Goal: Find specific page/section: Find specific page/section

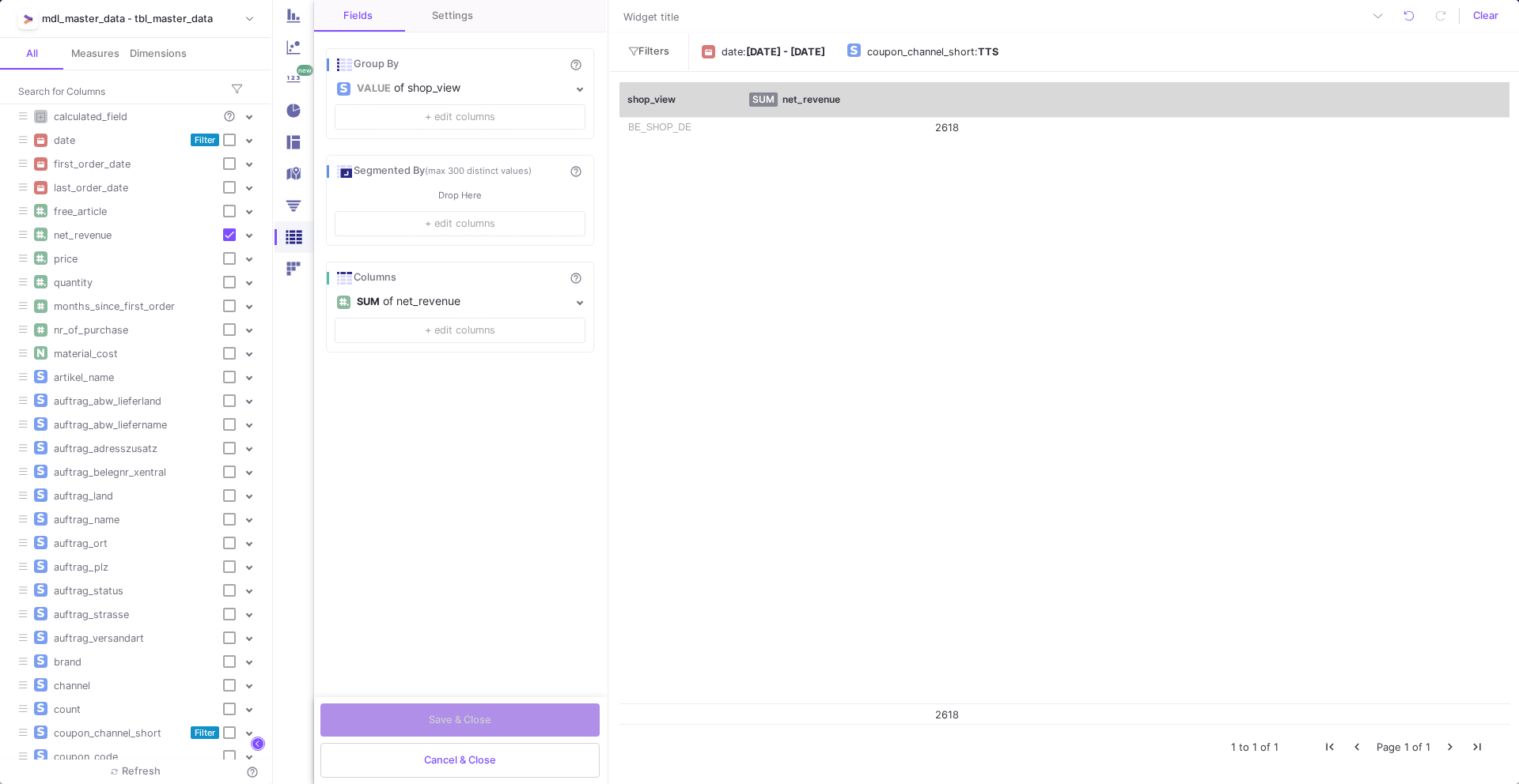
scroll to position [462, 0]
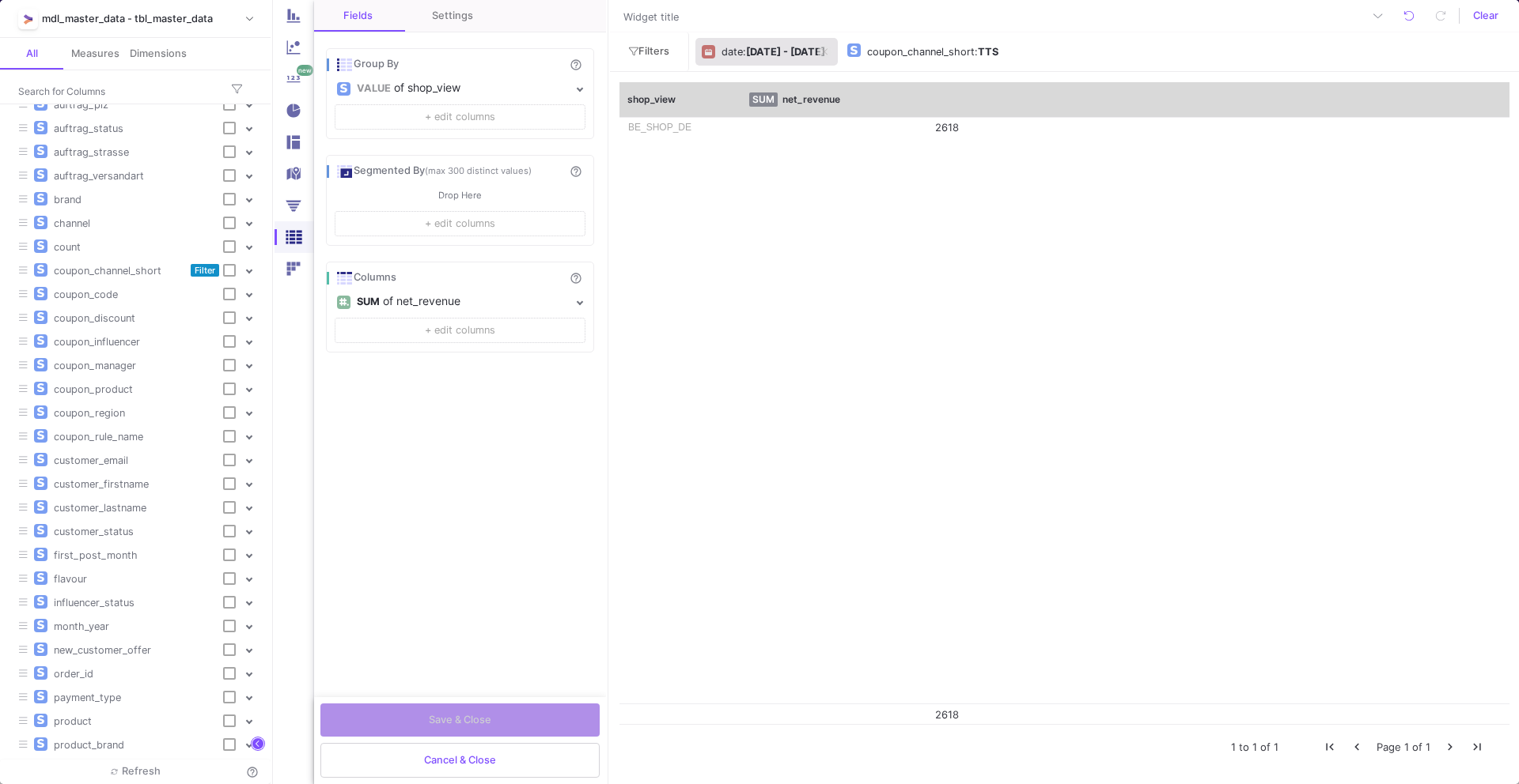
click at [825, 40] on div ": [DATE] - [DATE]" at bounding box center [783, 51] width 83 height 23
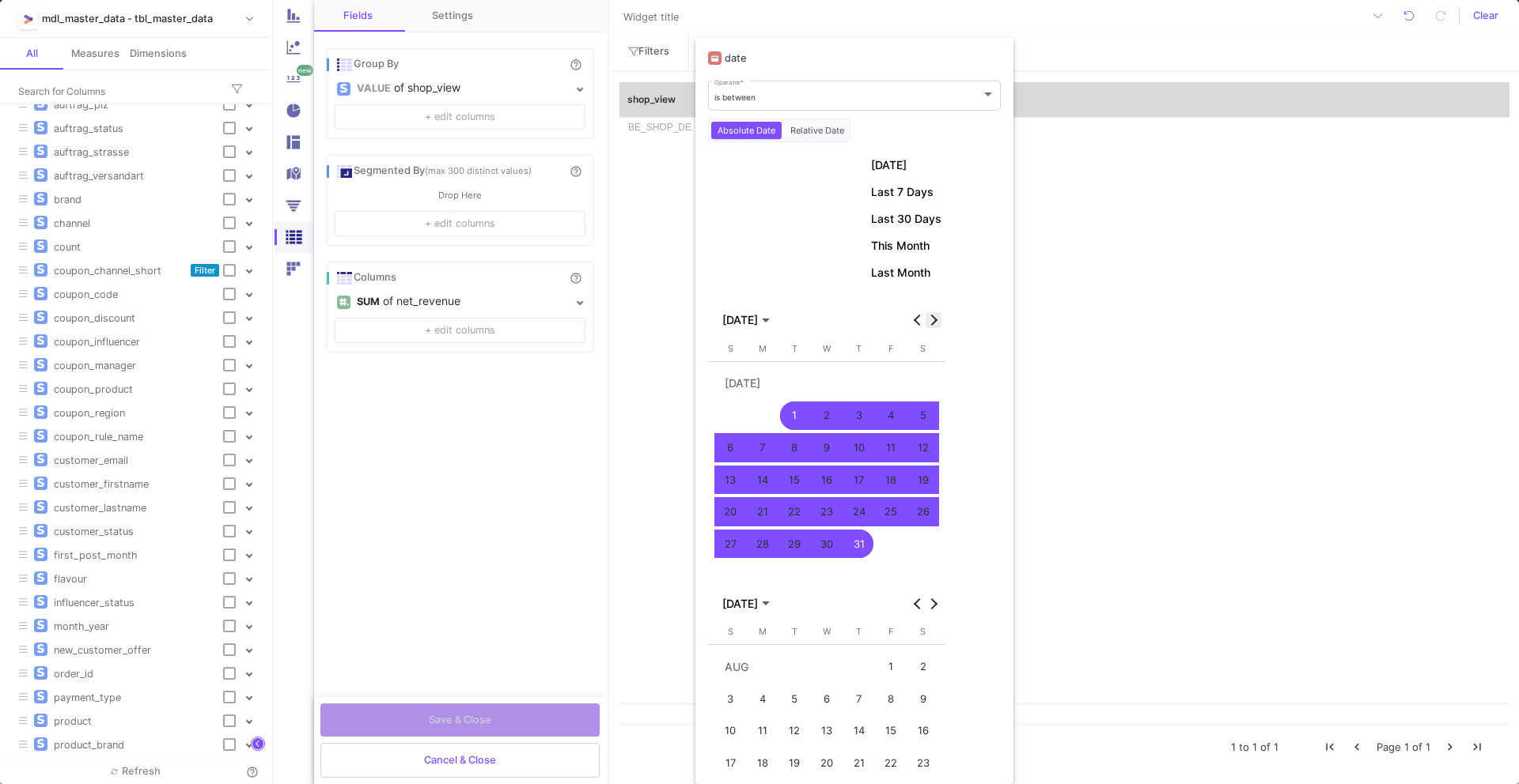
click at [930, 322] on button "Next month" at bounding box center [933, 320] width 16 height 16
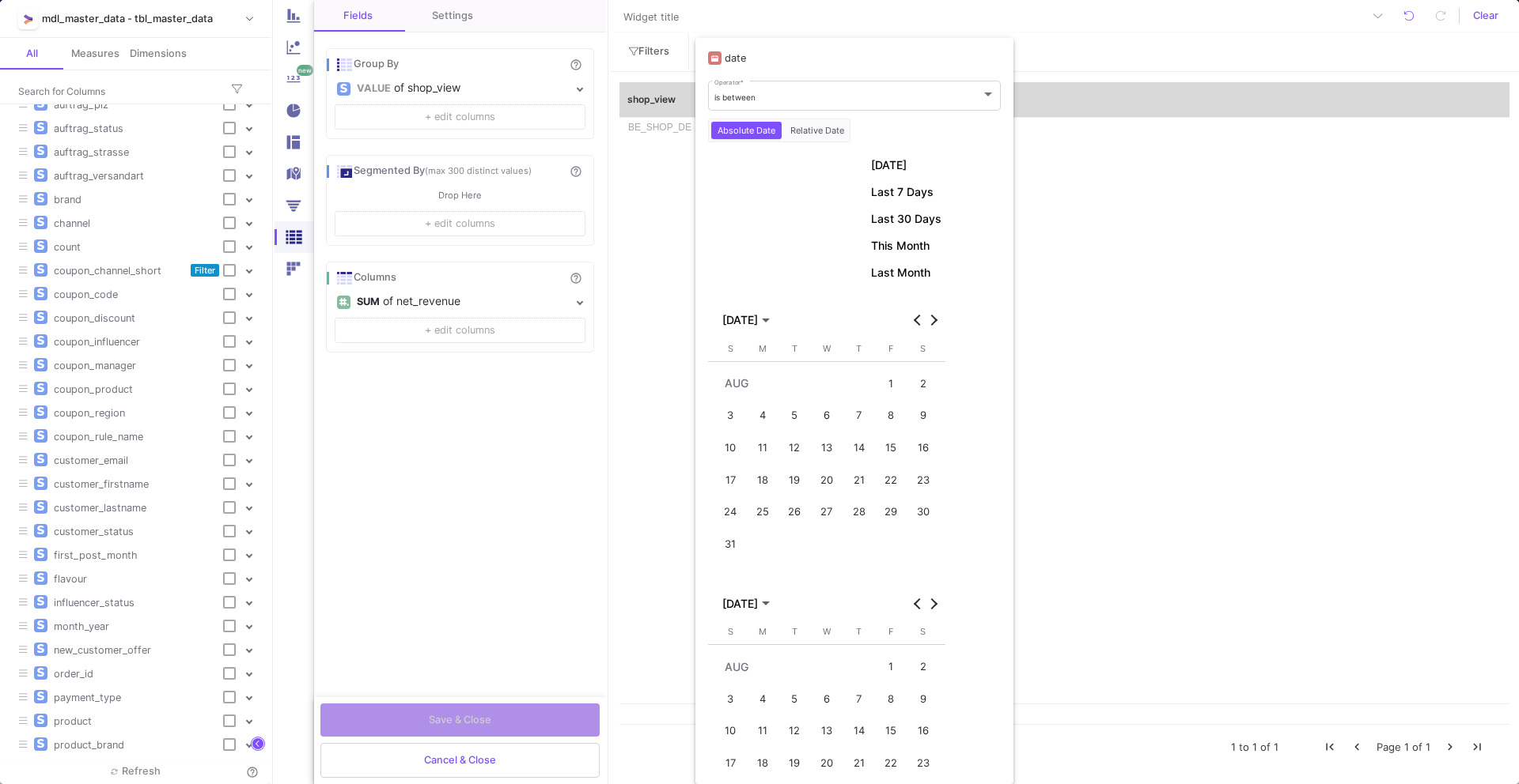
click at [889, 378] on div "1" at bounding box center [891, 384] width 30 height 30
click at [738, 529] on button "31" at bounding box center [730, 544] width 32 height 32
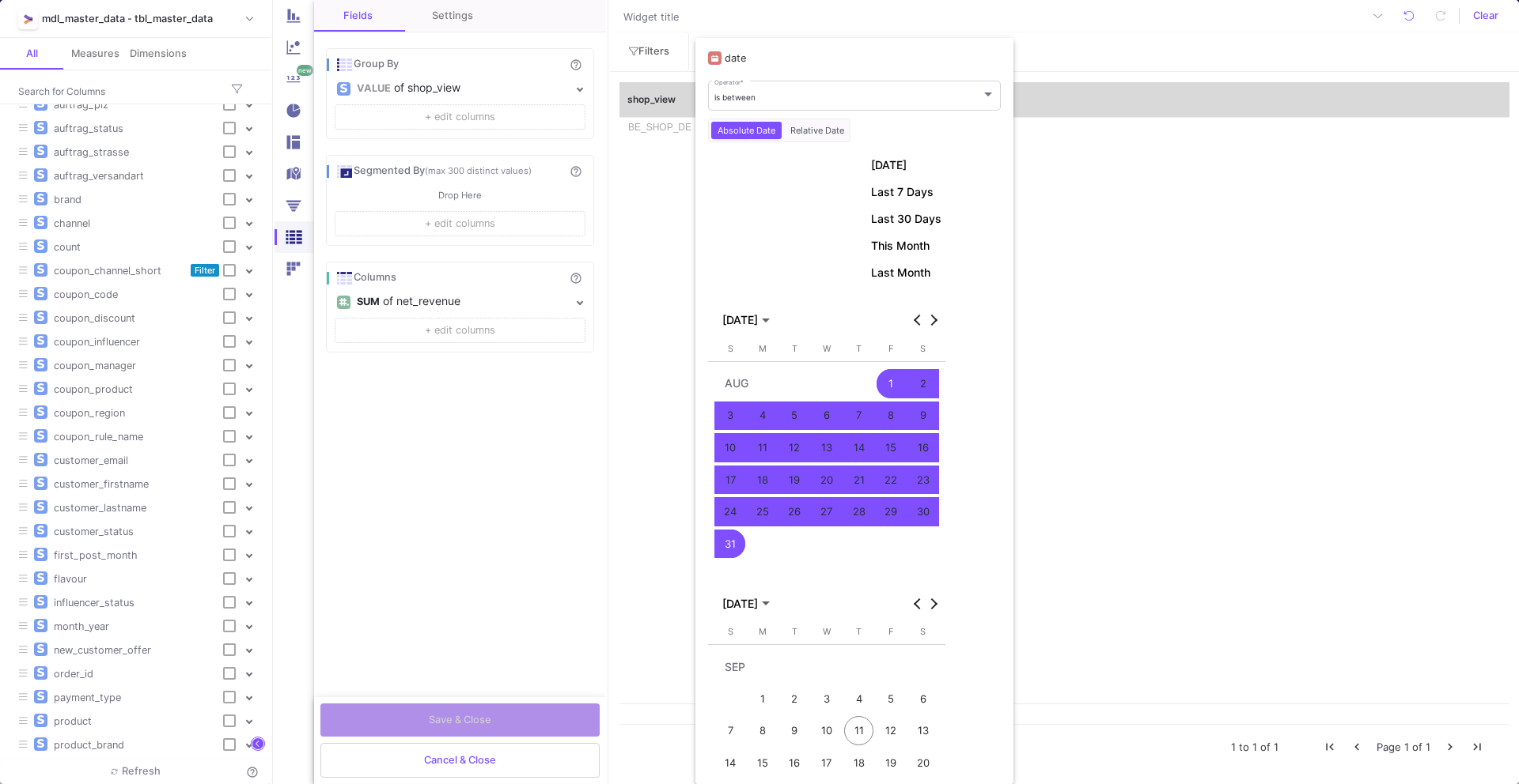
scroll to position [174, 0]
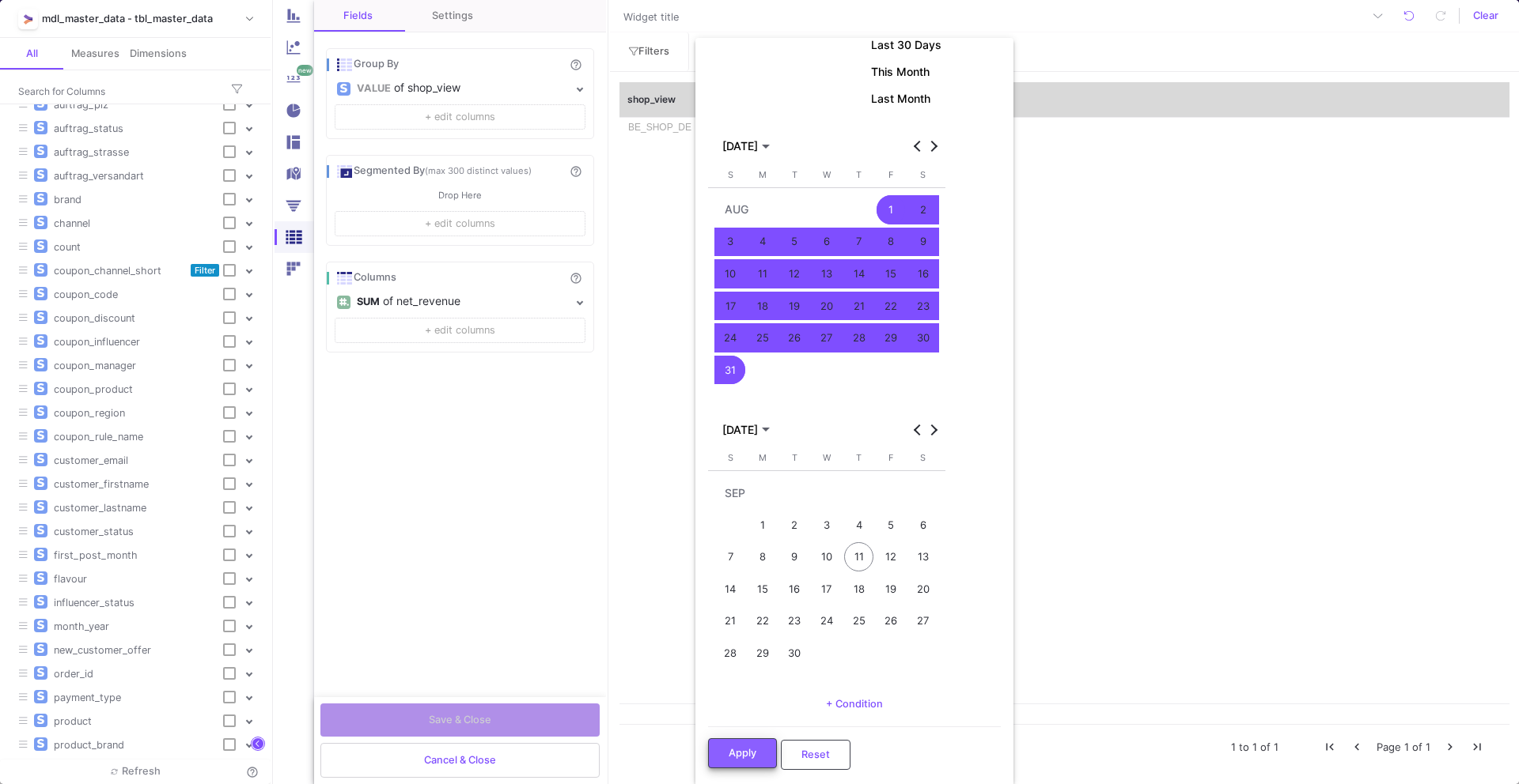
click at [737, 750] on span "Apply" at bounding box center [743, 754] width 28 height 12
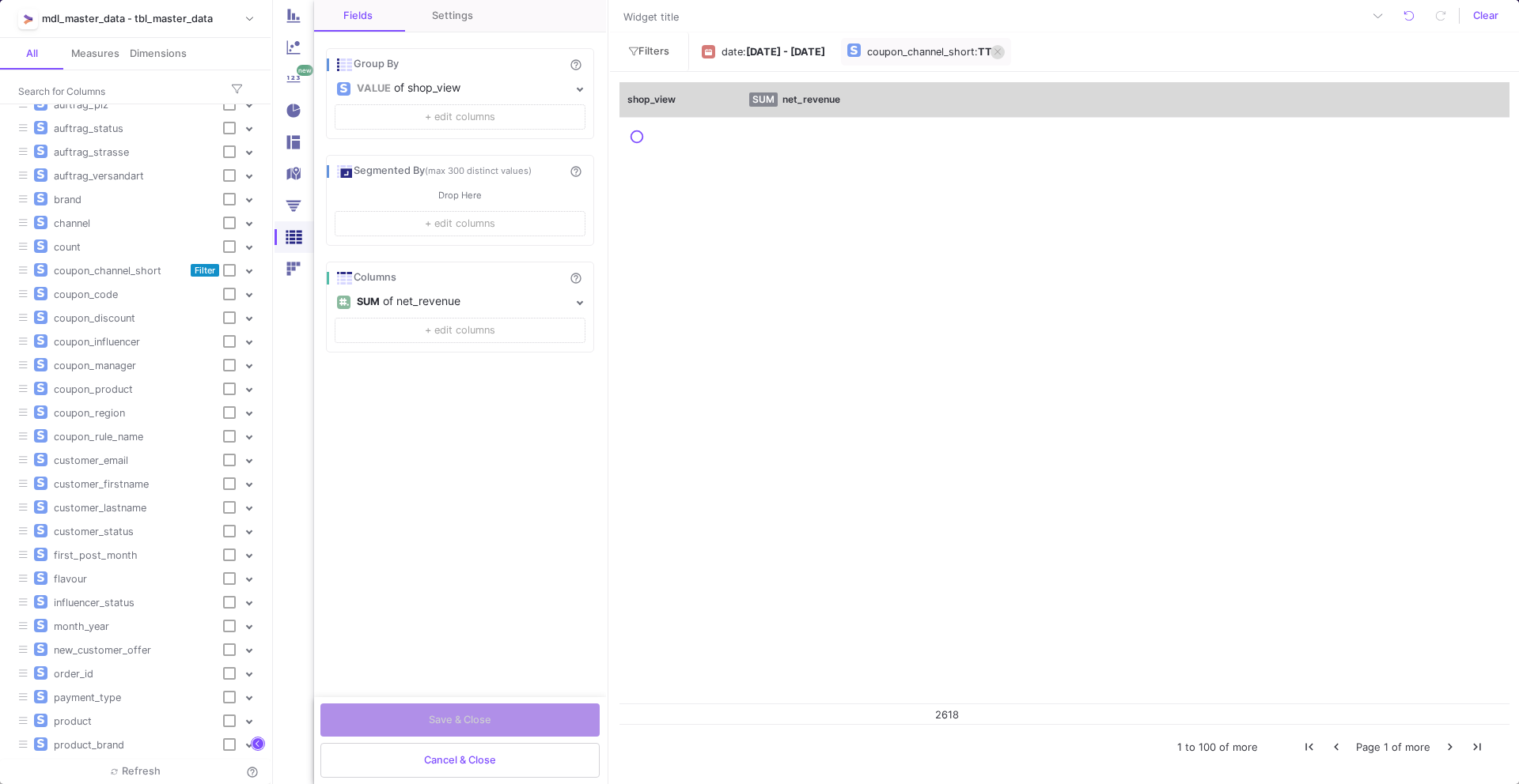
click at [1001, 55] on icon at bounding box center [996, 52] width 6 height 10
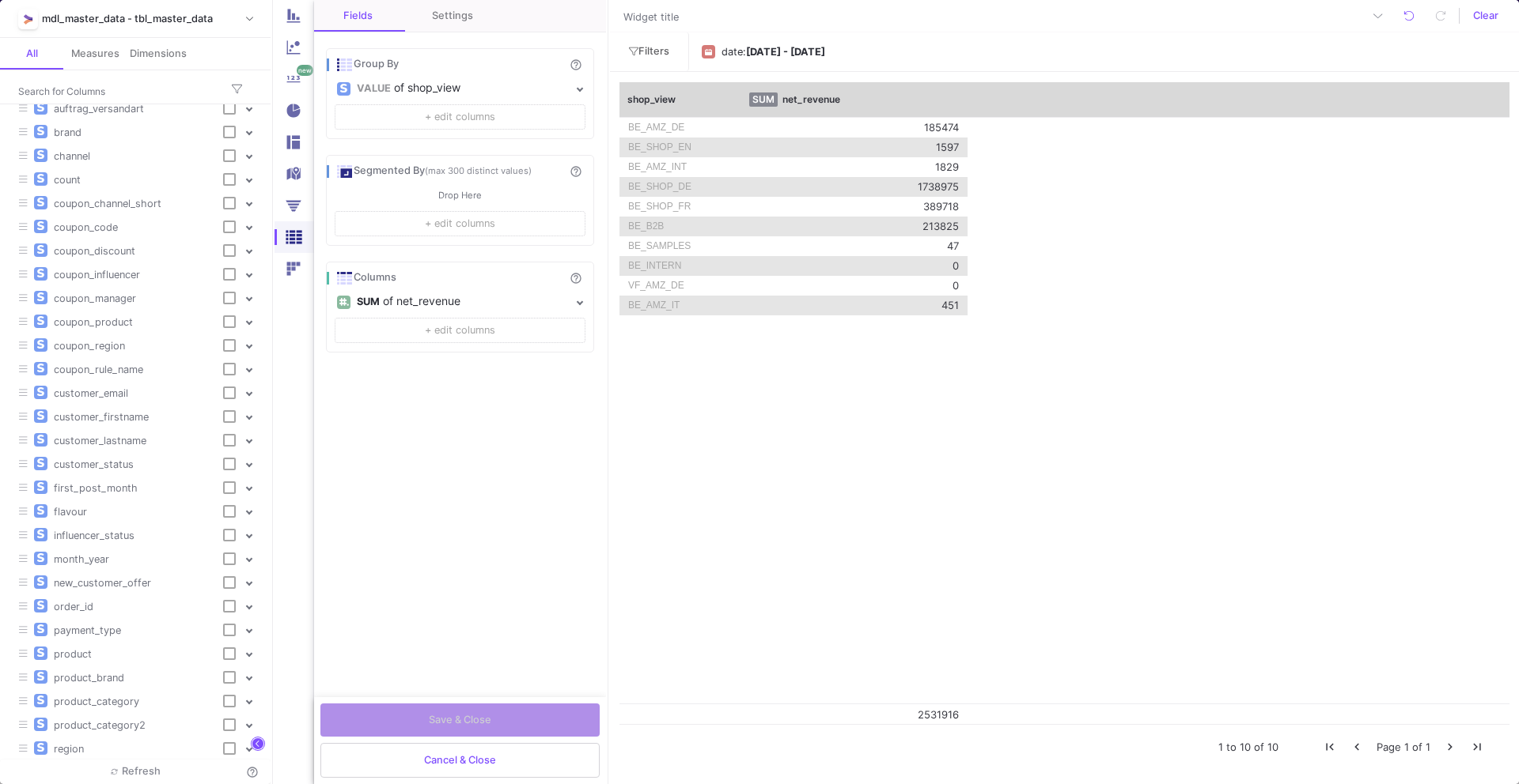
scroll to position [521, 0]
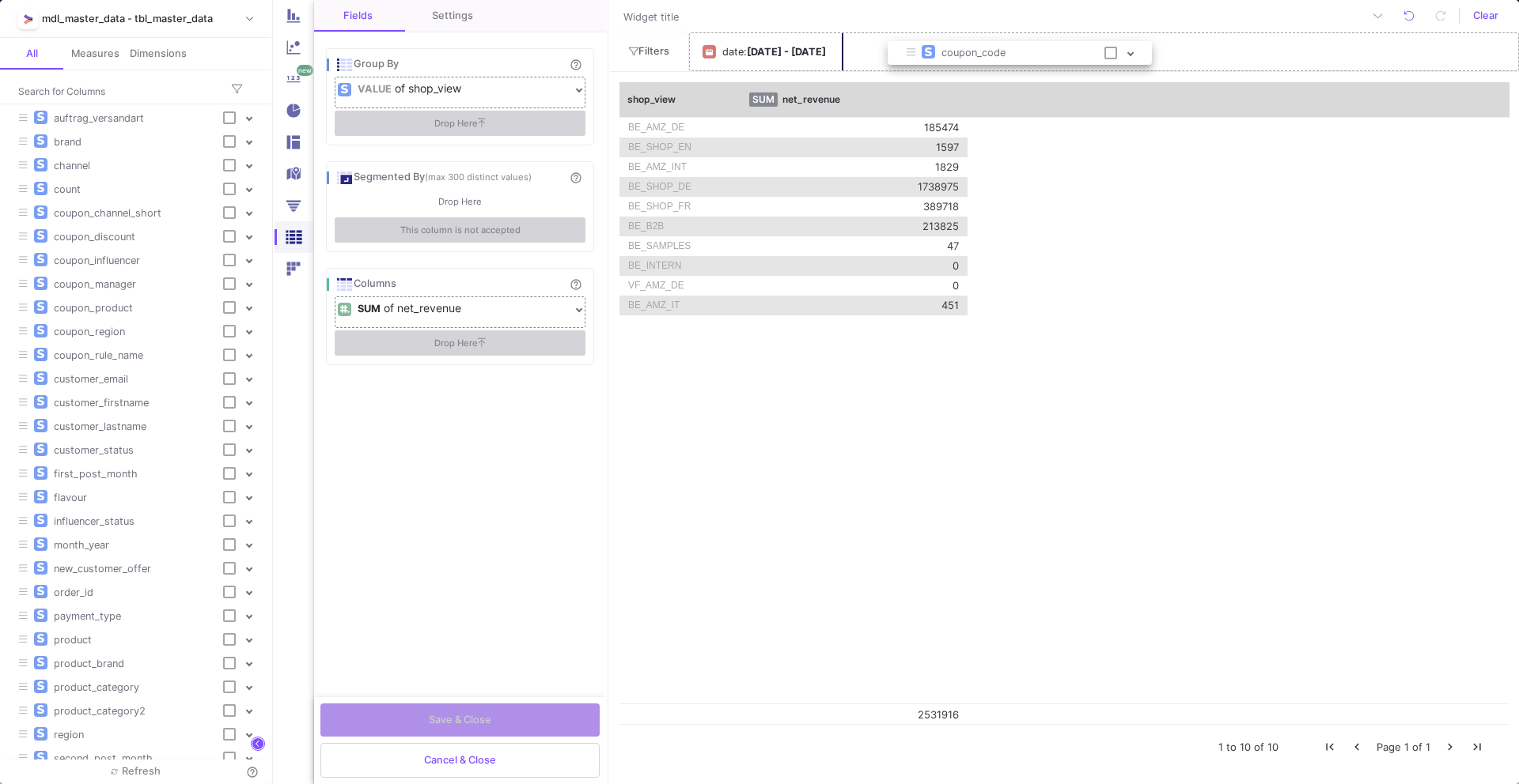
drag, startPoint x: 109, startPoint y: 241, endPoint x: 995, endPoint y: 56, distance: 905.1
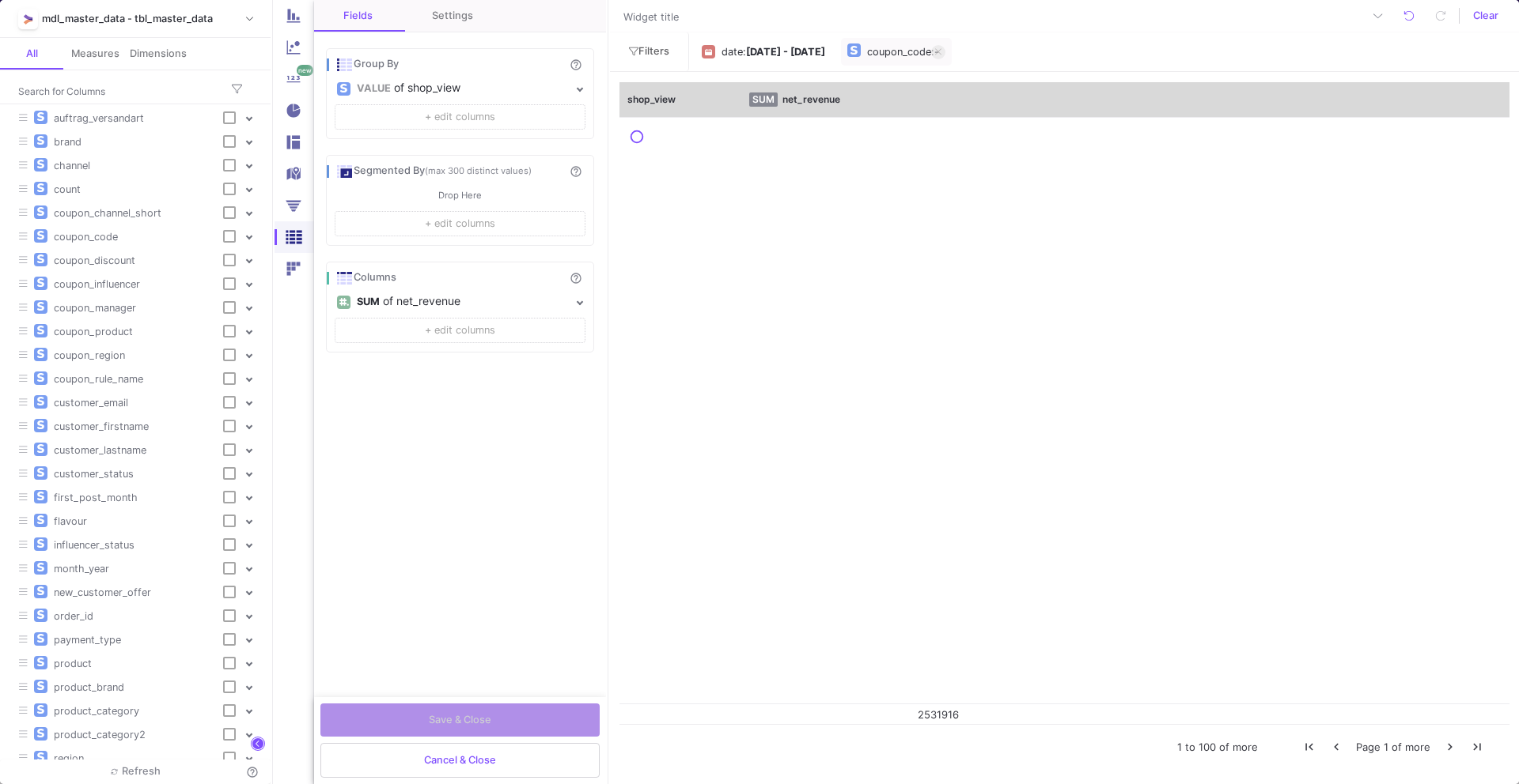
click at [931, 54] on div "coupon_code" at bounding box center [899, 51] width 64 height 23
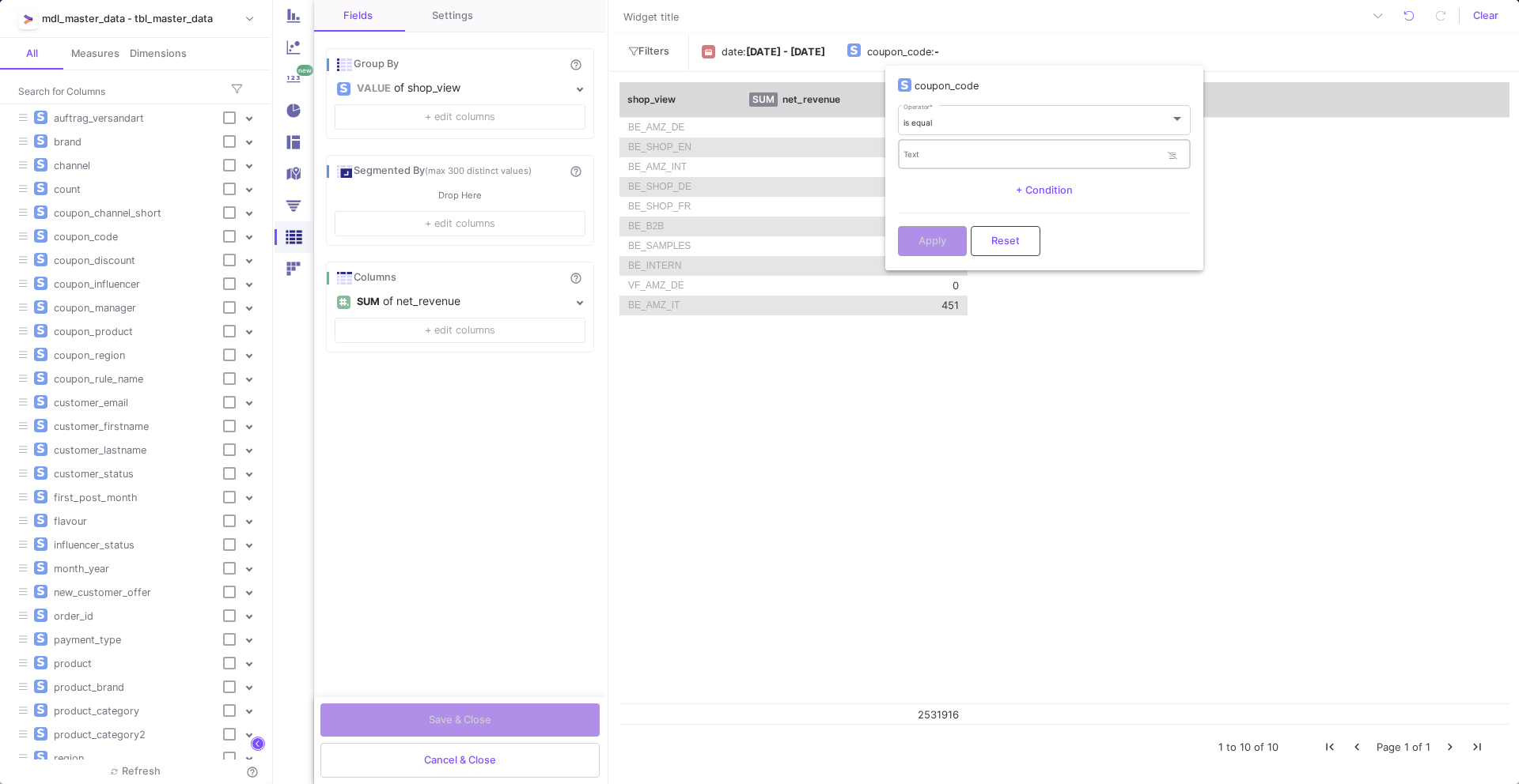
click at [936, 155] on input "Text" at bounding box center [1032, 157] width 257 height 10
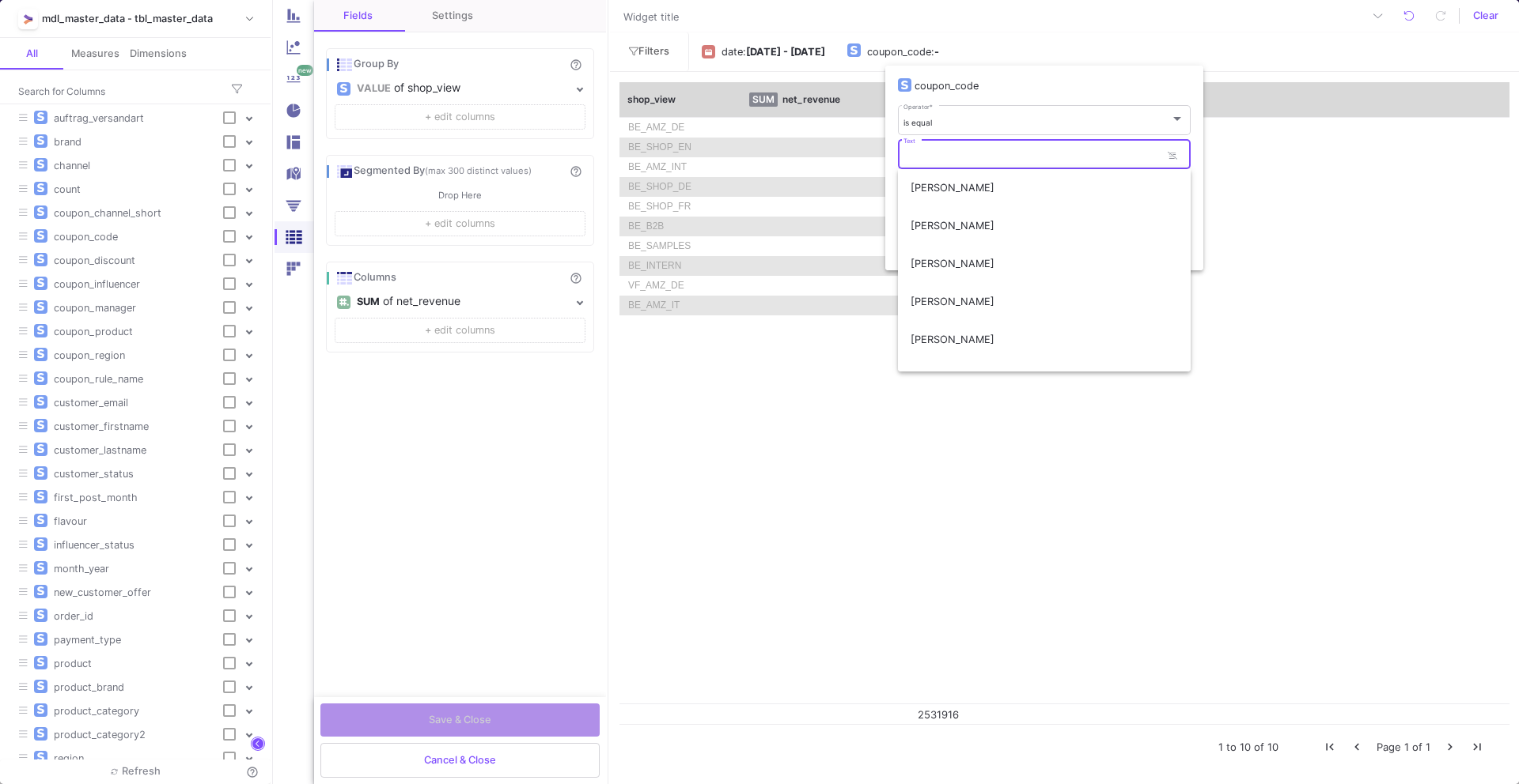
type input ","
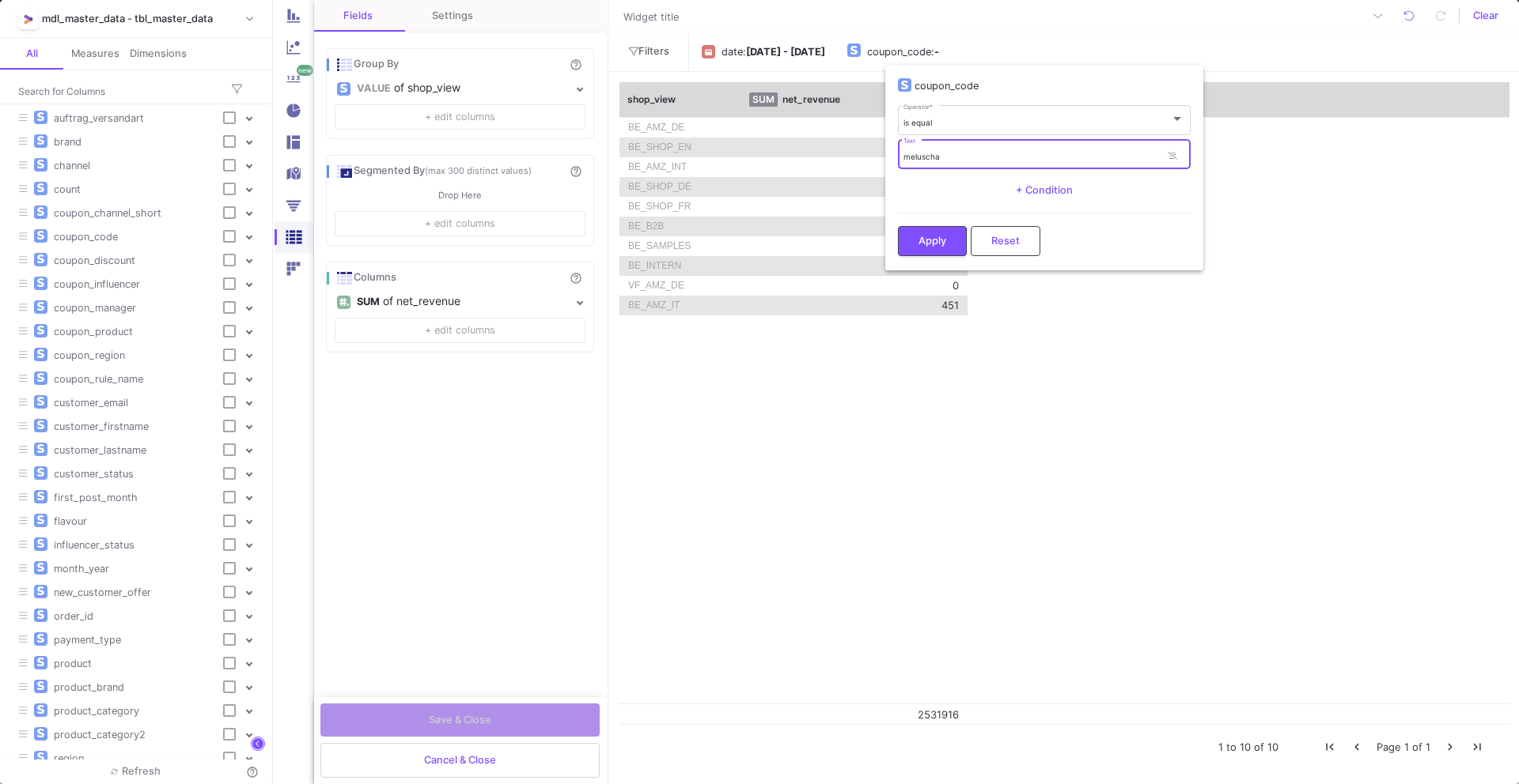
type input "meluscha"
click at [942, 248] on button "Apply" at bounding box center [932, 241] width 69 height 30
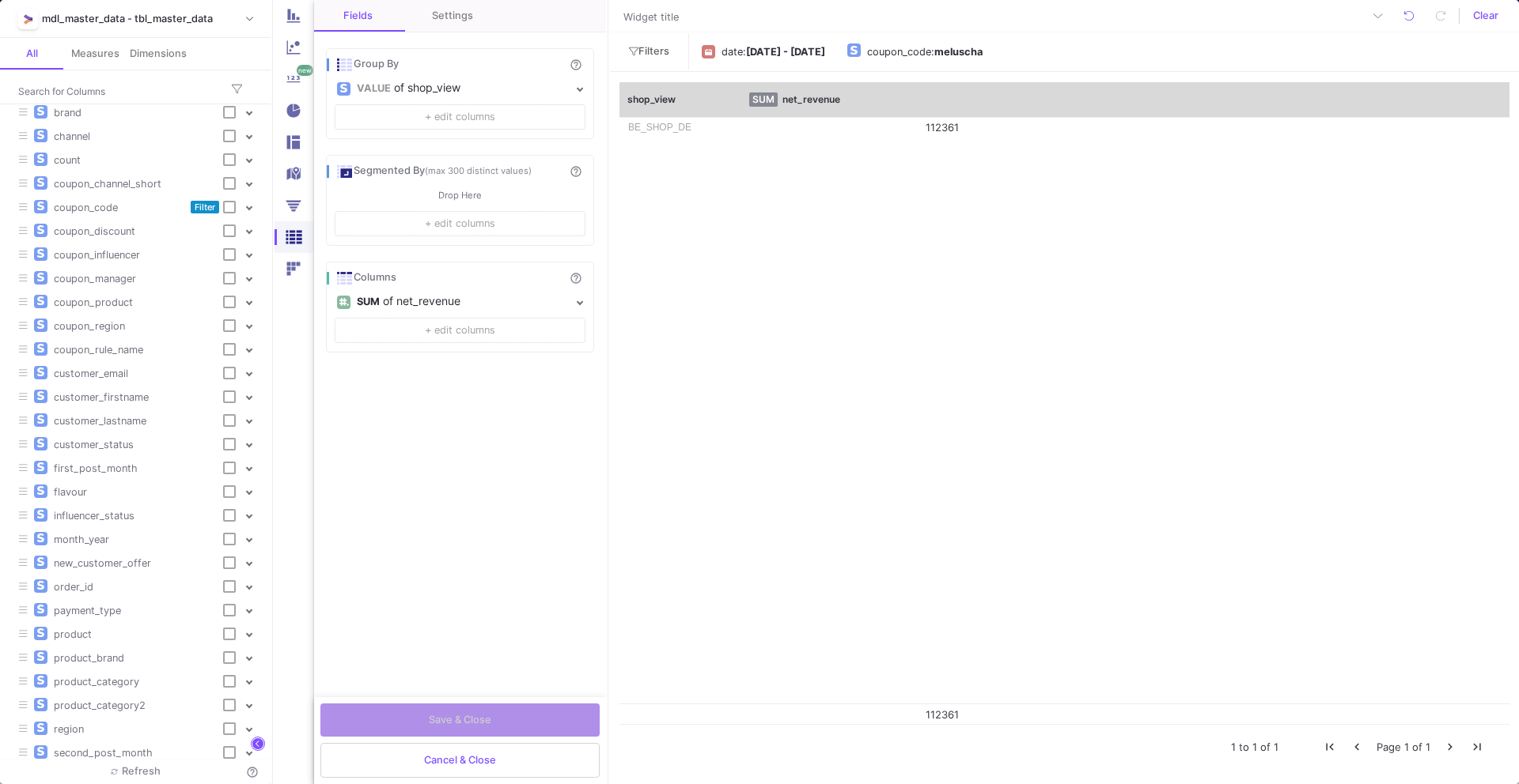
scroll to position [541, 0]
click at [150, 450] on div "customer_status" at bounding box center [136, 453] width 176 height 15
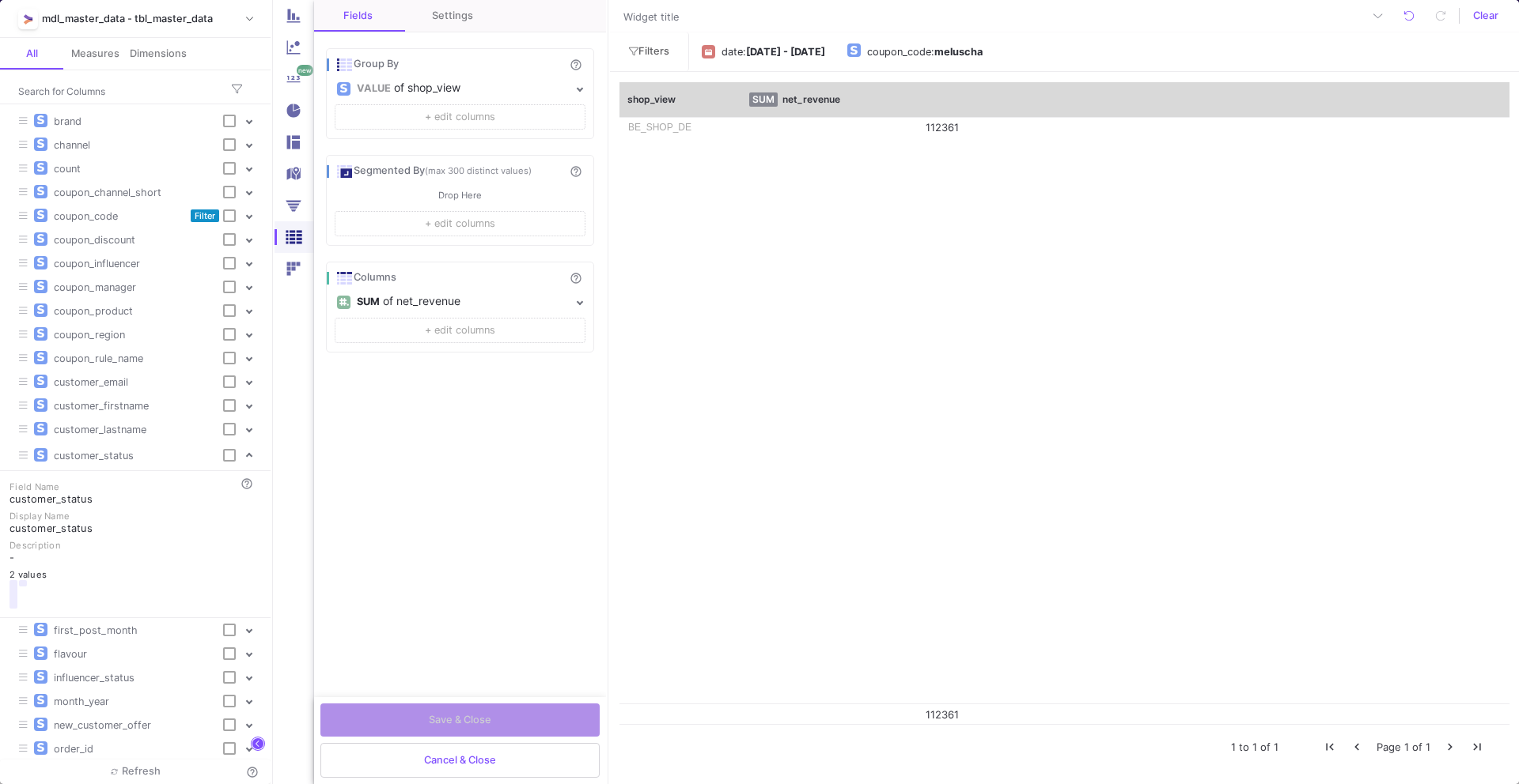
click at [150, 450] on div "customer_status" at bounding box center [136, 455] width 176 height 15
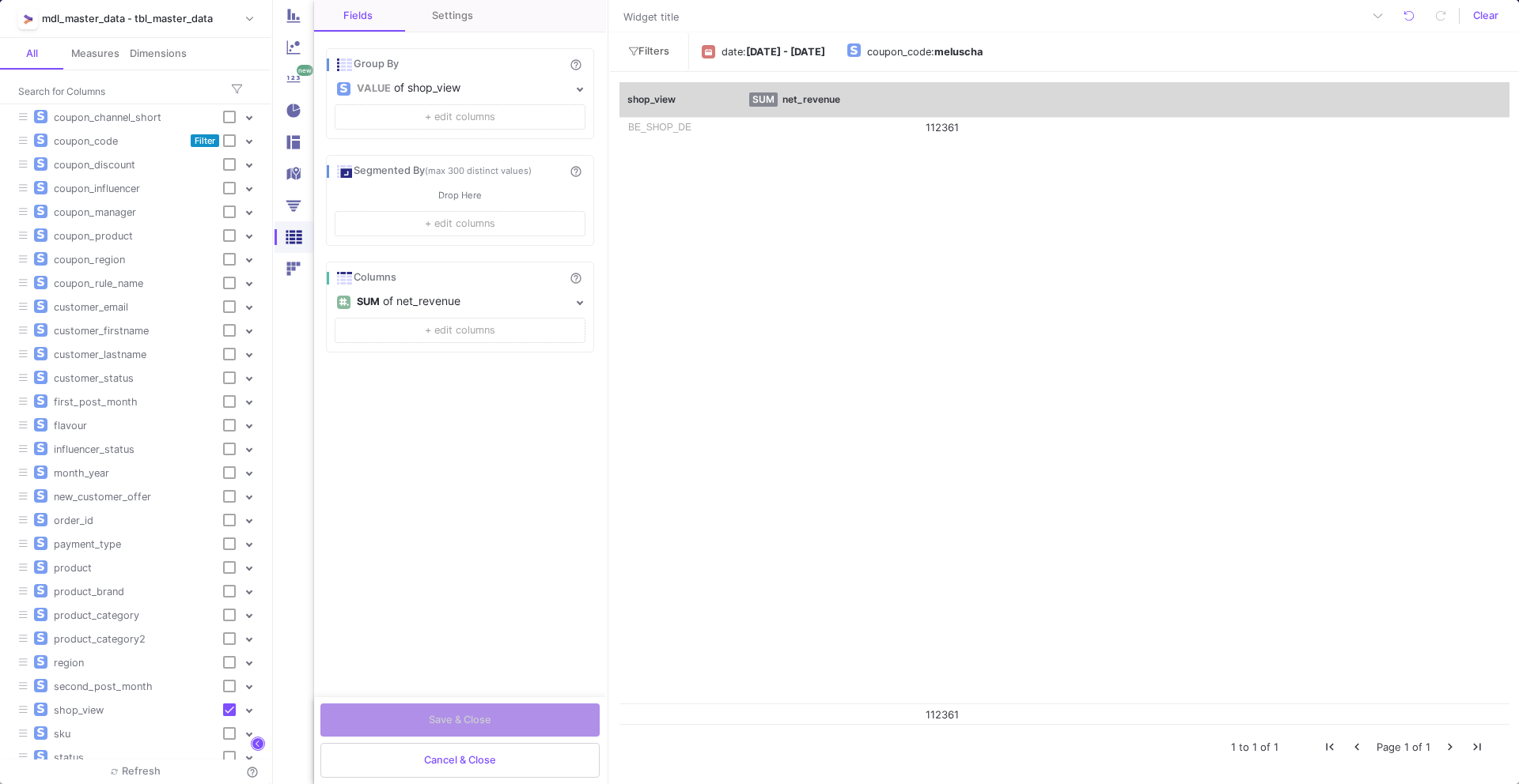
scroll to position [626, 0]
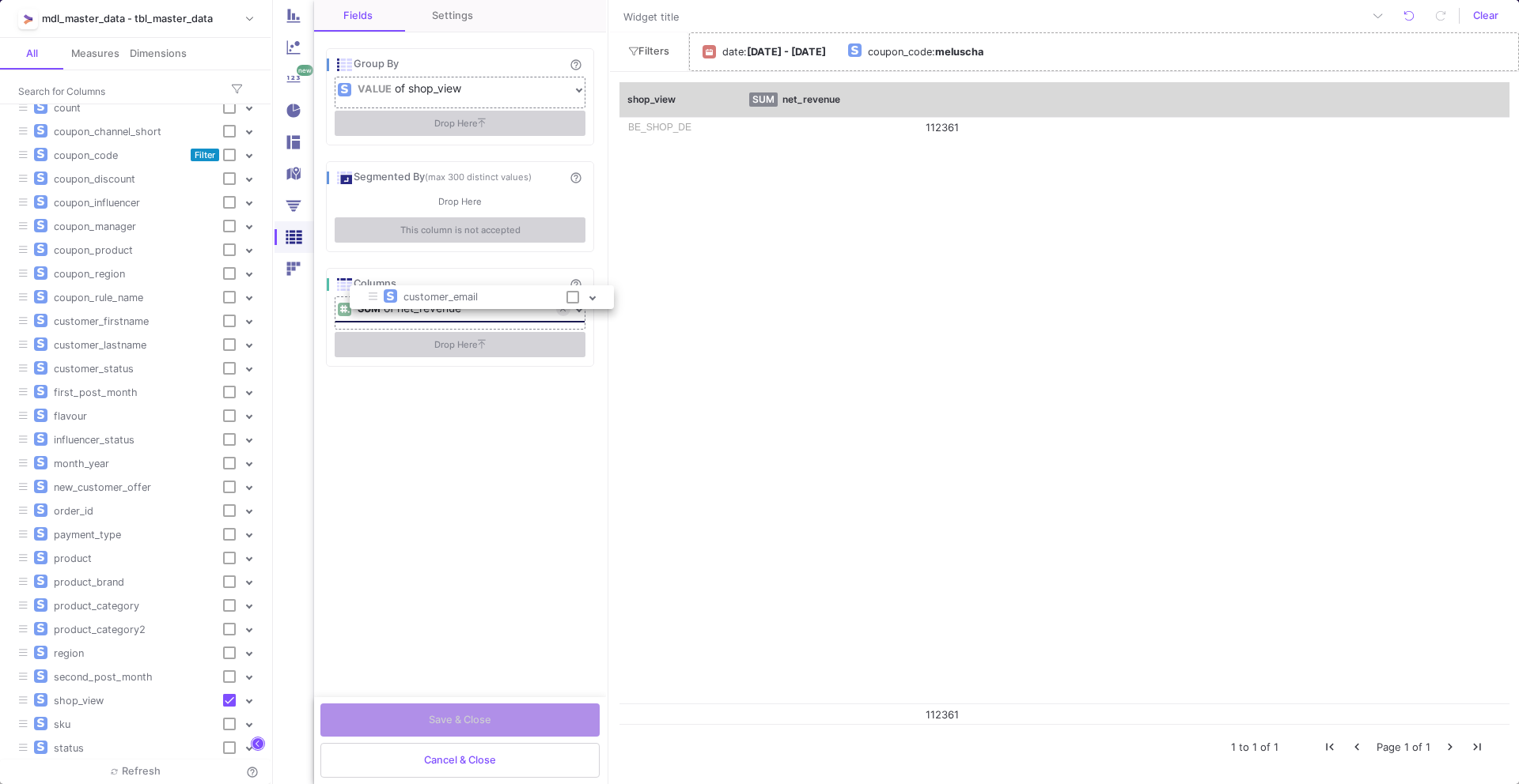
drag, startPoint x: 149, startPoint y: 304, endPoint x: 491, endPoint y: 312, distance: 342.1
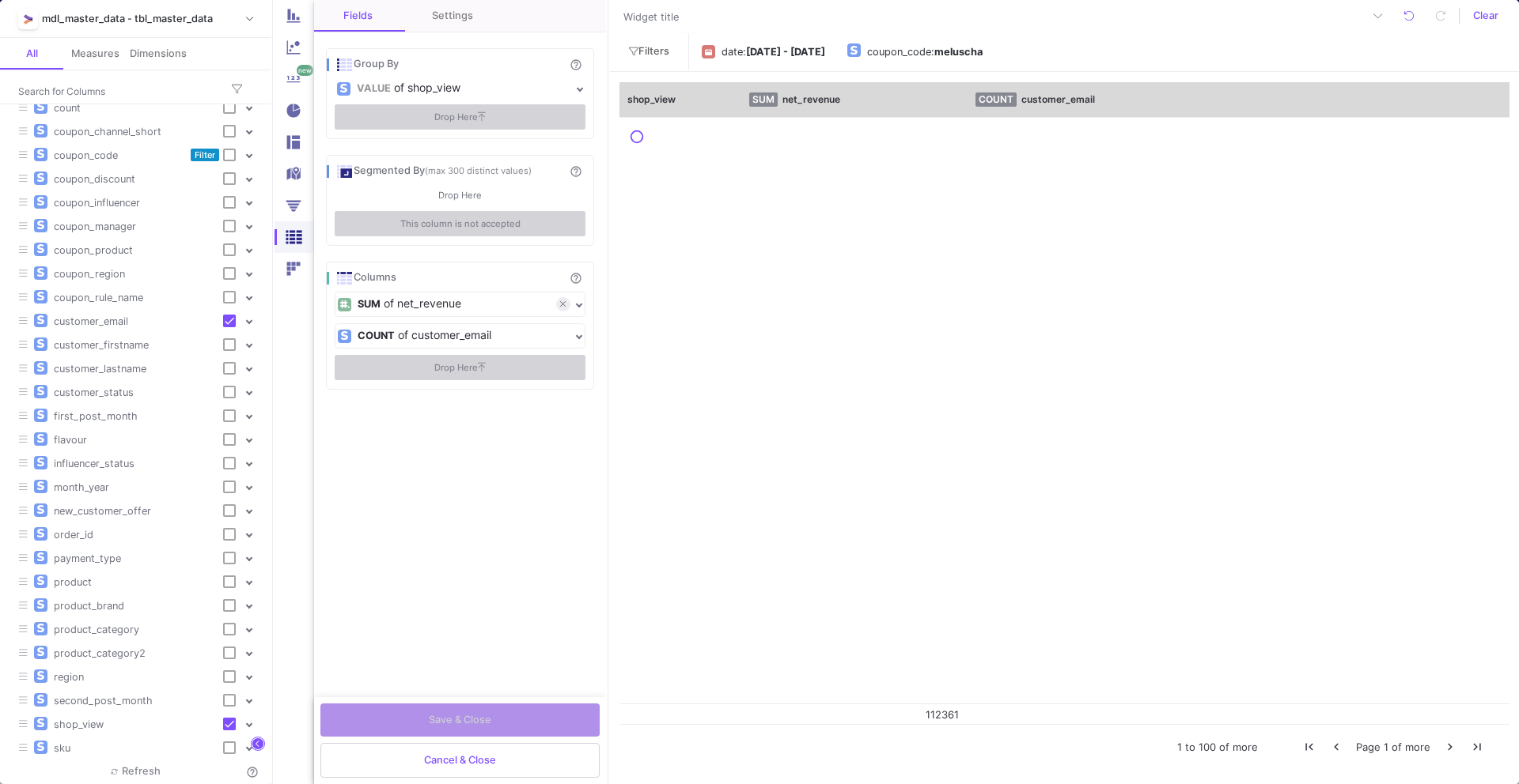
scroll to position [603, 0]
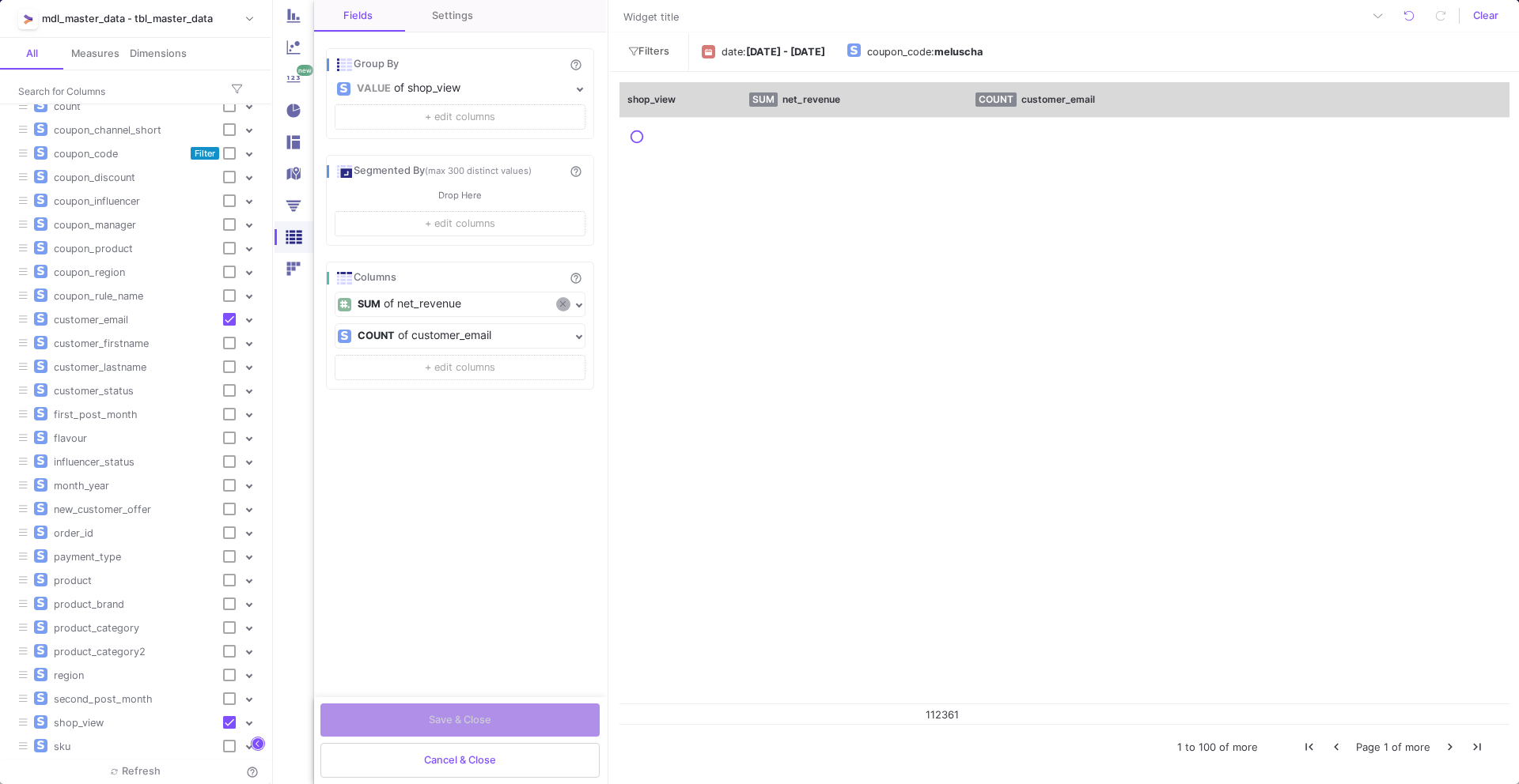
click at [560, 299] on fa-icon at bounding box center [563, 304] width 5 height 11
checkbox input "false"
click at [362, 307] on div "COUNT" at bounding box center [375, 302] width 37 height 23
click at [386, 379] on button "DISTINCT COUNT" at bounding box center [410, 371] width 114 height 38
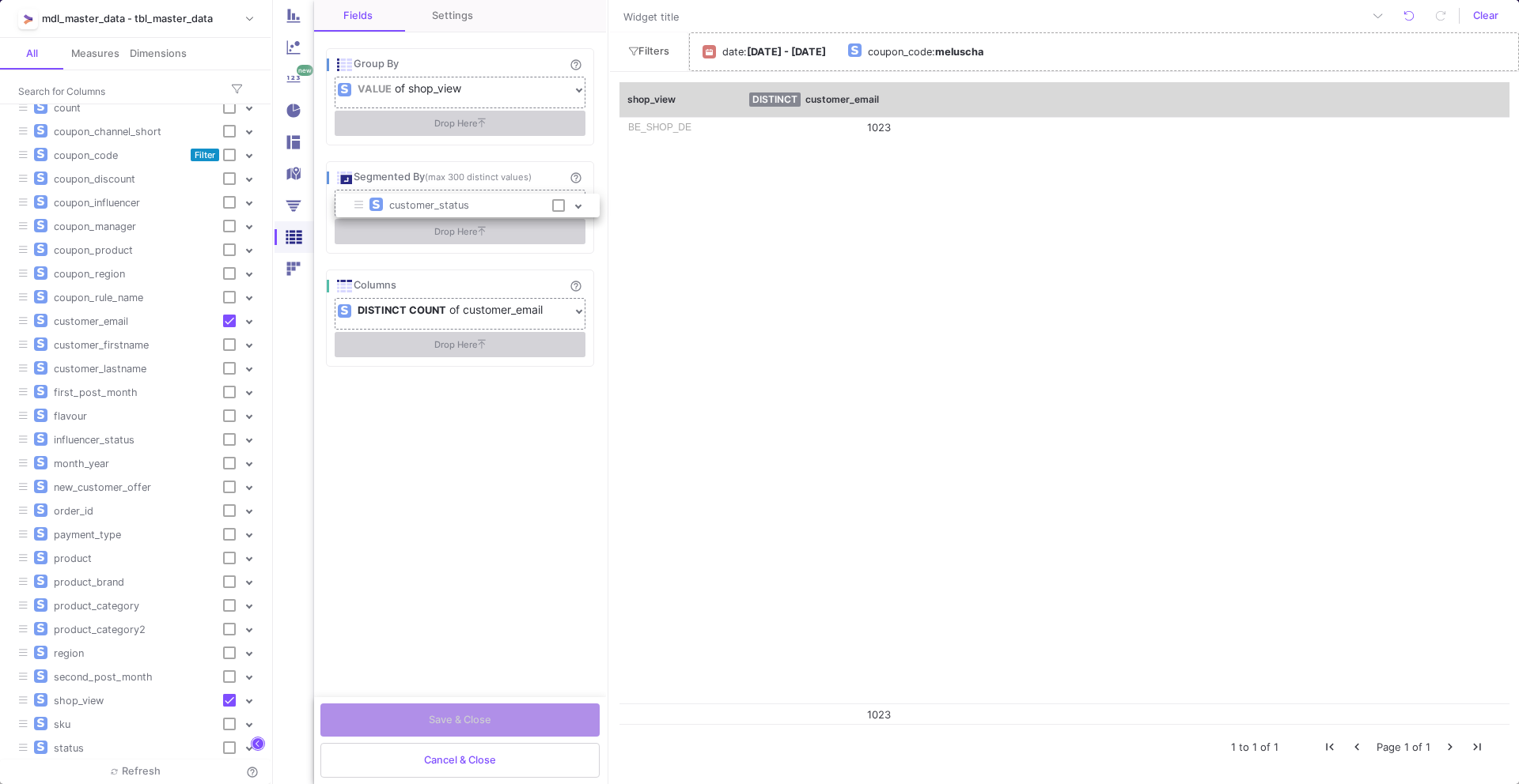
drag, startPoint x: 110, startPoint y: 392, endPoint x: 445, endPoint y: 210, distance: 381.2
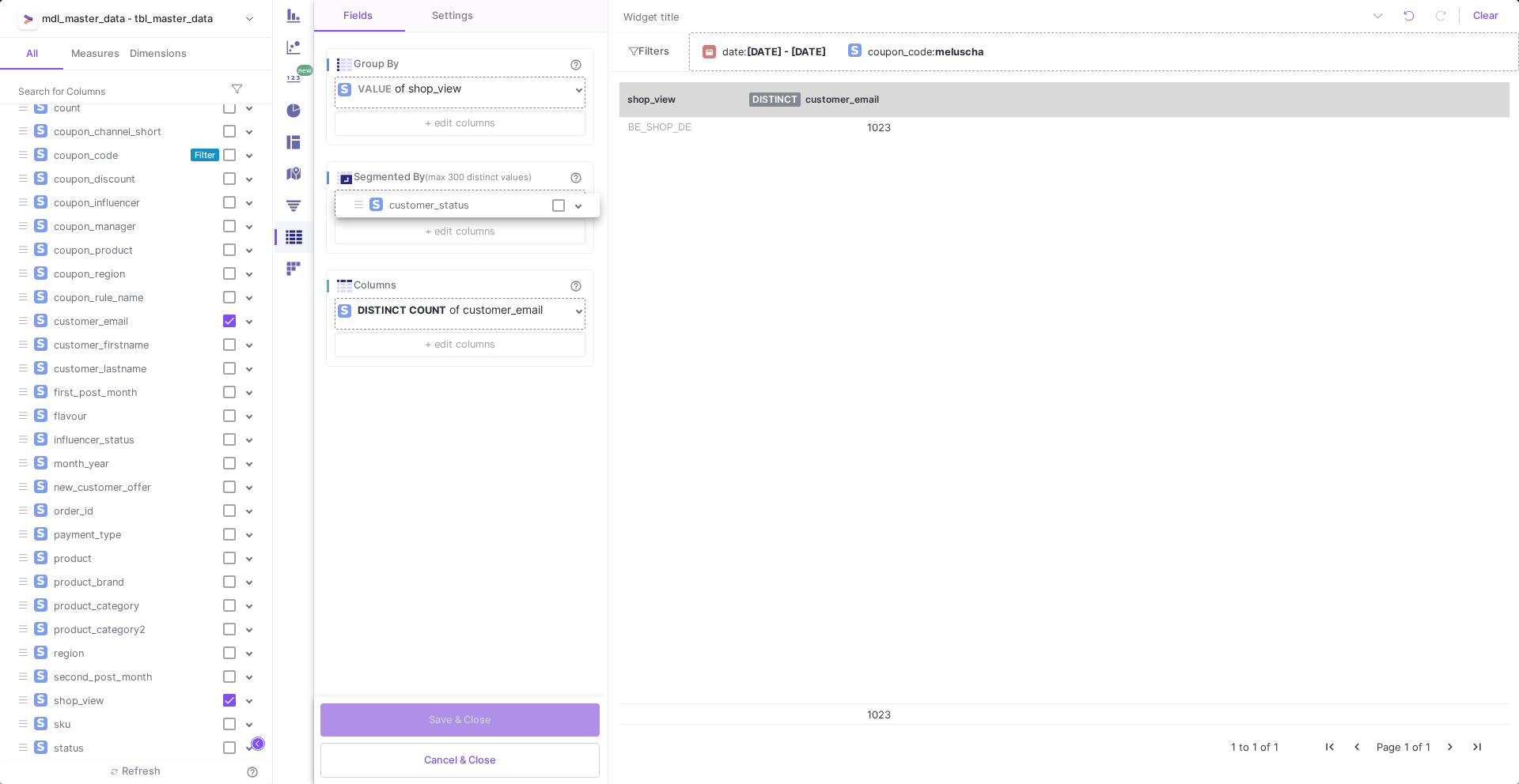
checkbox input "true"
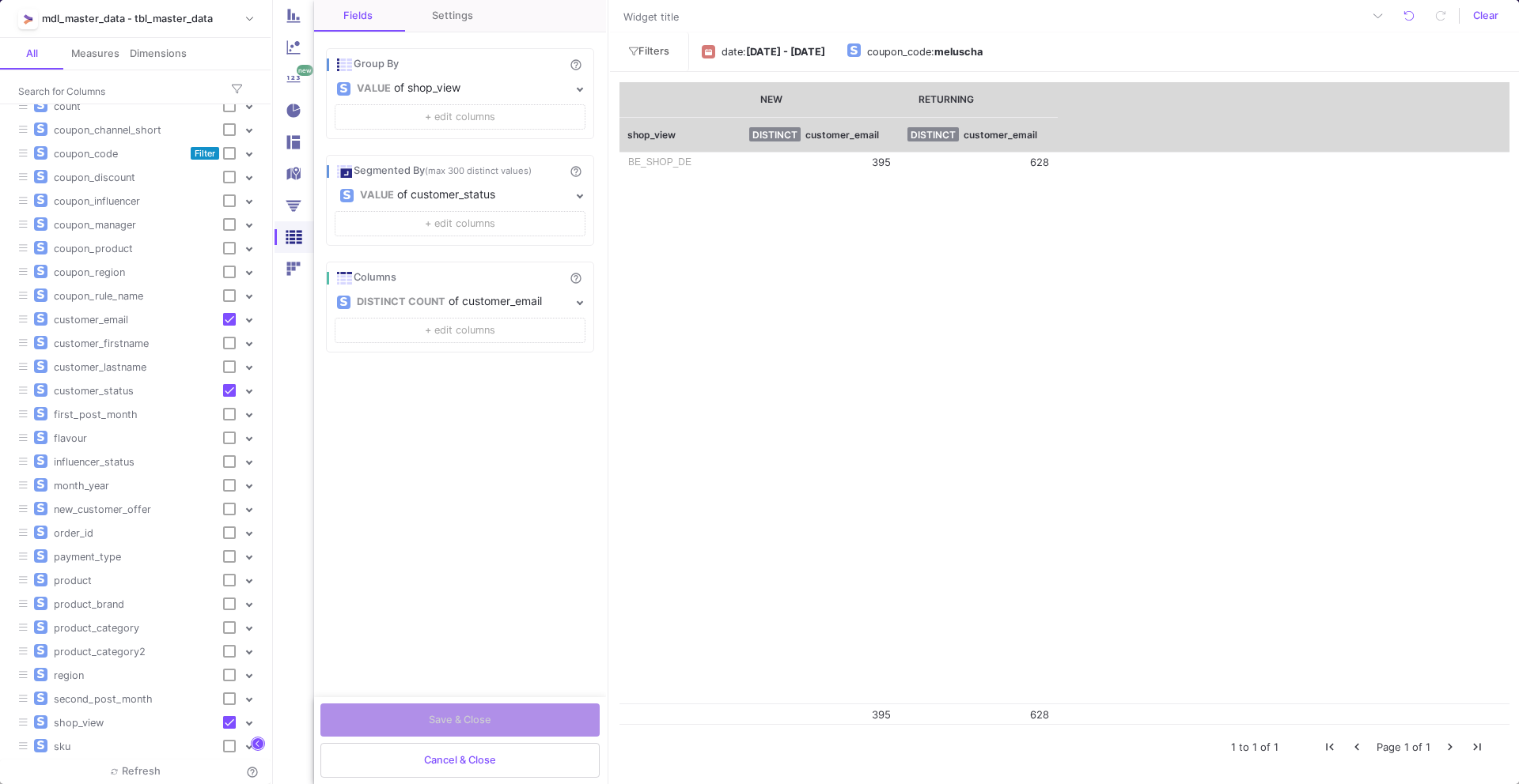
click at [367, 761] on button "Cancel & Close" at bounding box center [459, 761] width 279 height 35
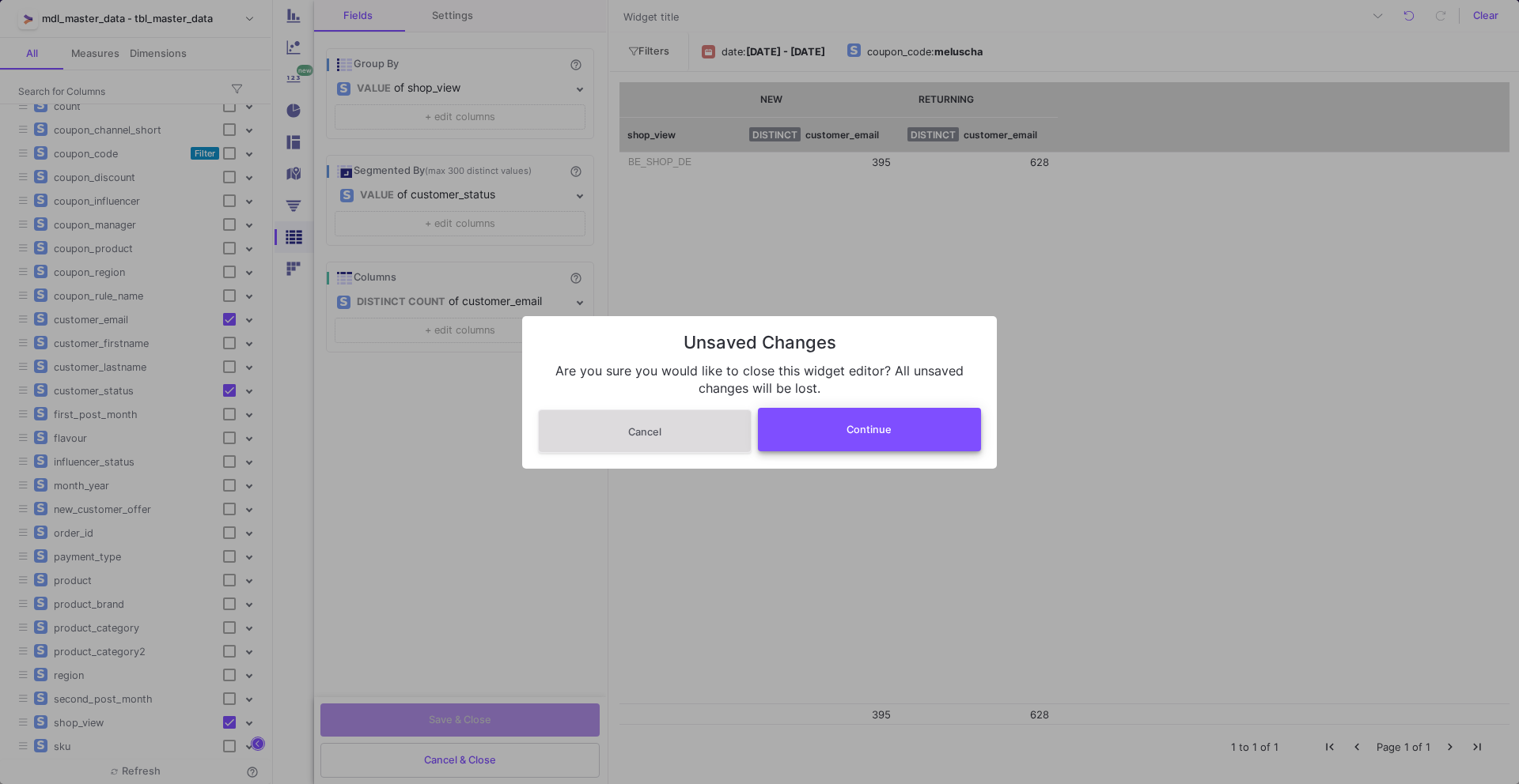
click at [835, 432] on button "Continue" at bounding box center [869, 429] width 223 height 43
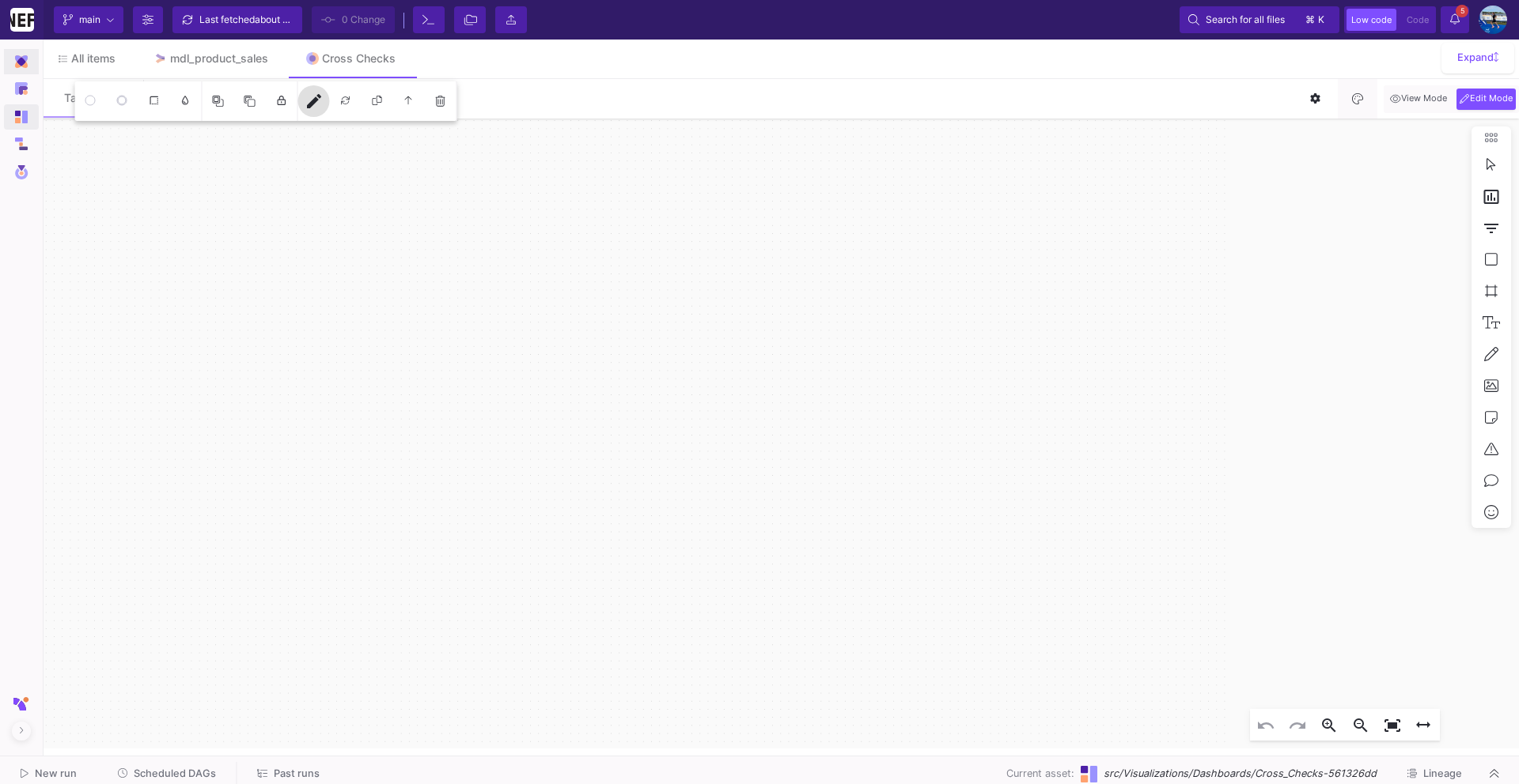
click at [20, 62] on img at bounding box center [21, 62] width 13 height 13
click at [57, 116] on div "UI-Models" at bounding box center [82, 113] width 51 height 13
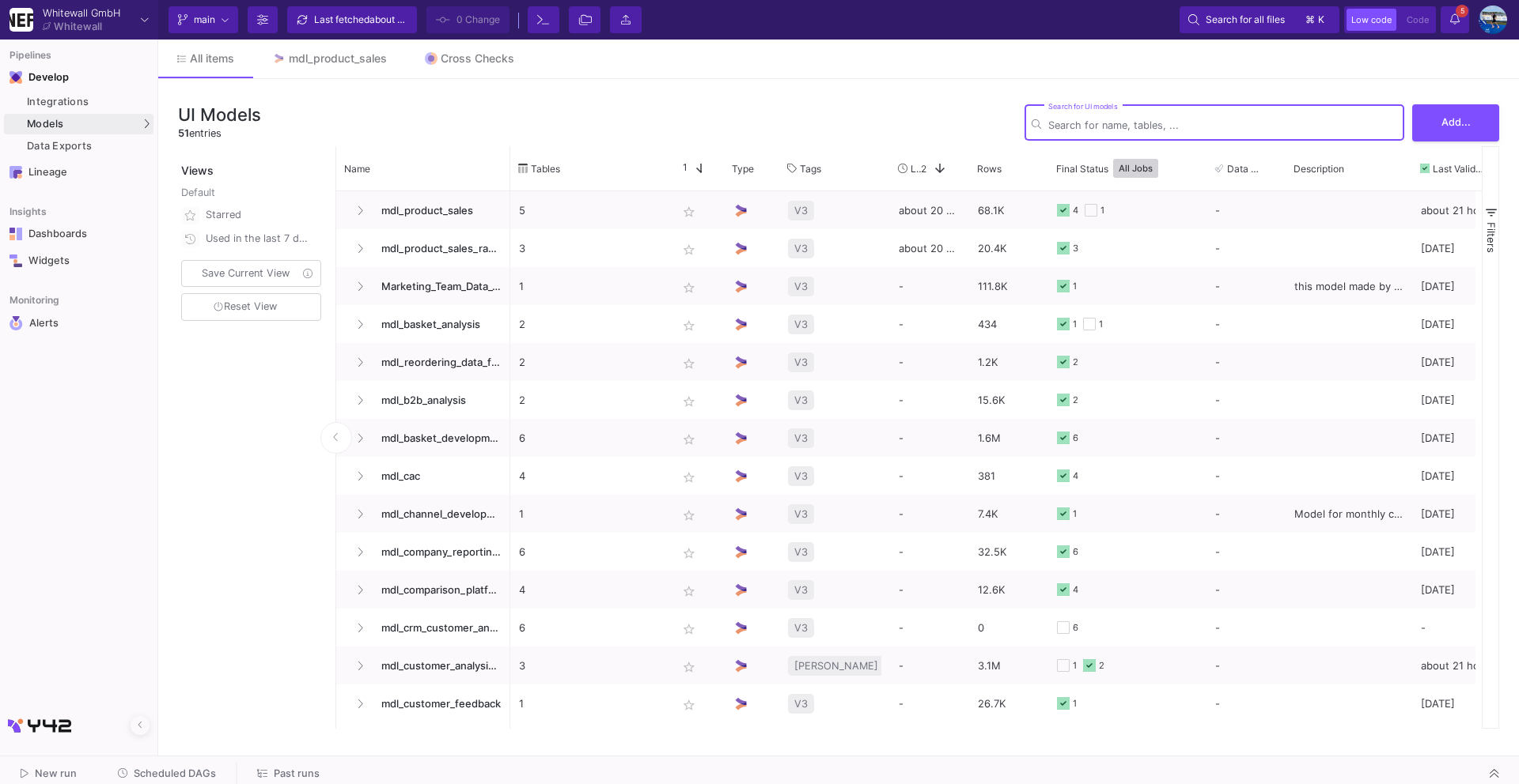
click at [1066, 128] on input "Search for UI models" at bounding box center [1222, 125] width 349 height 12
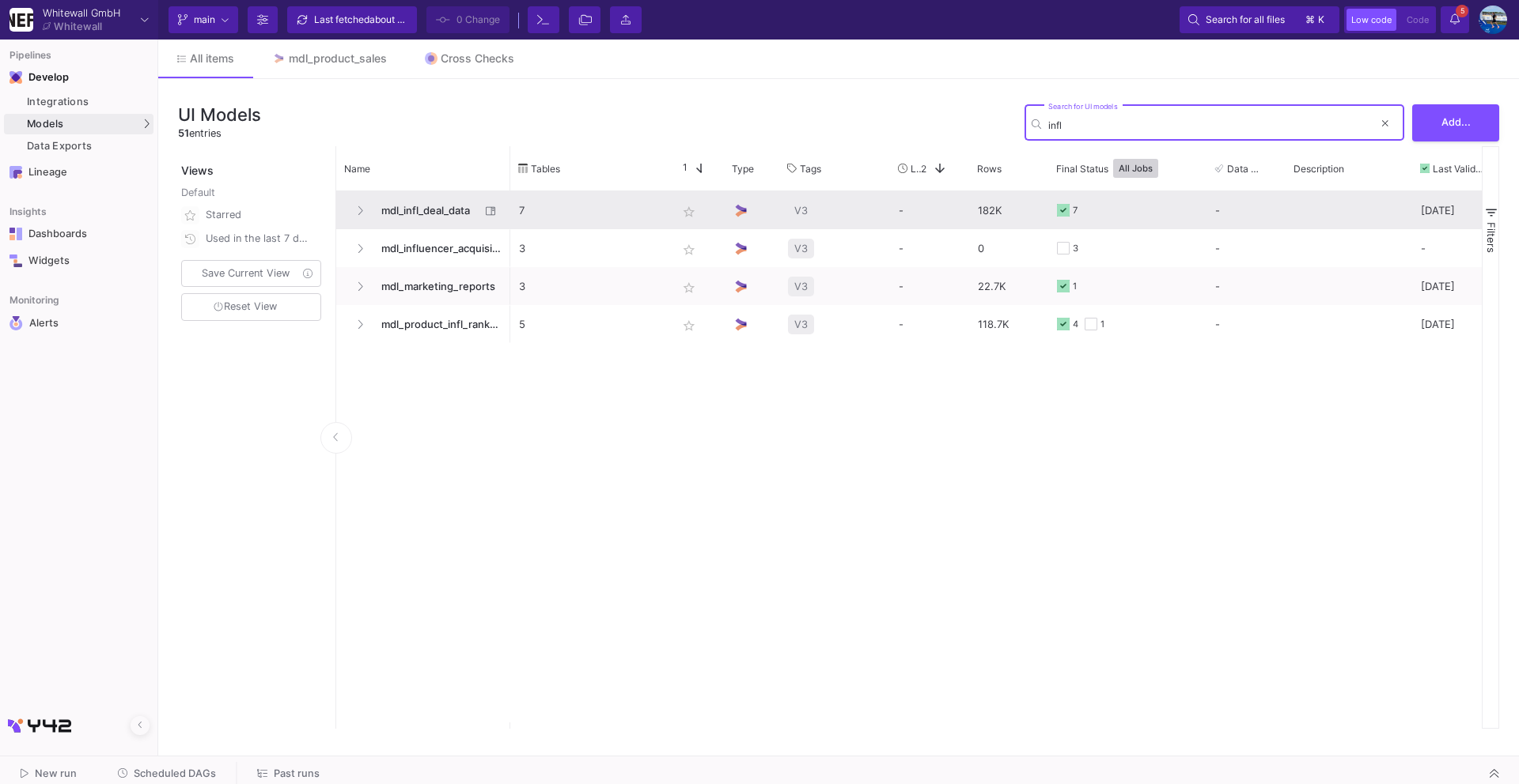
type input "infl"
click at [410, 216] on span "mdl_infl_deal_data" at bounding box center [426, 210] width 109 height 37
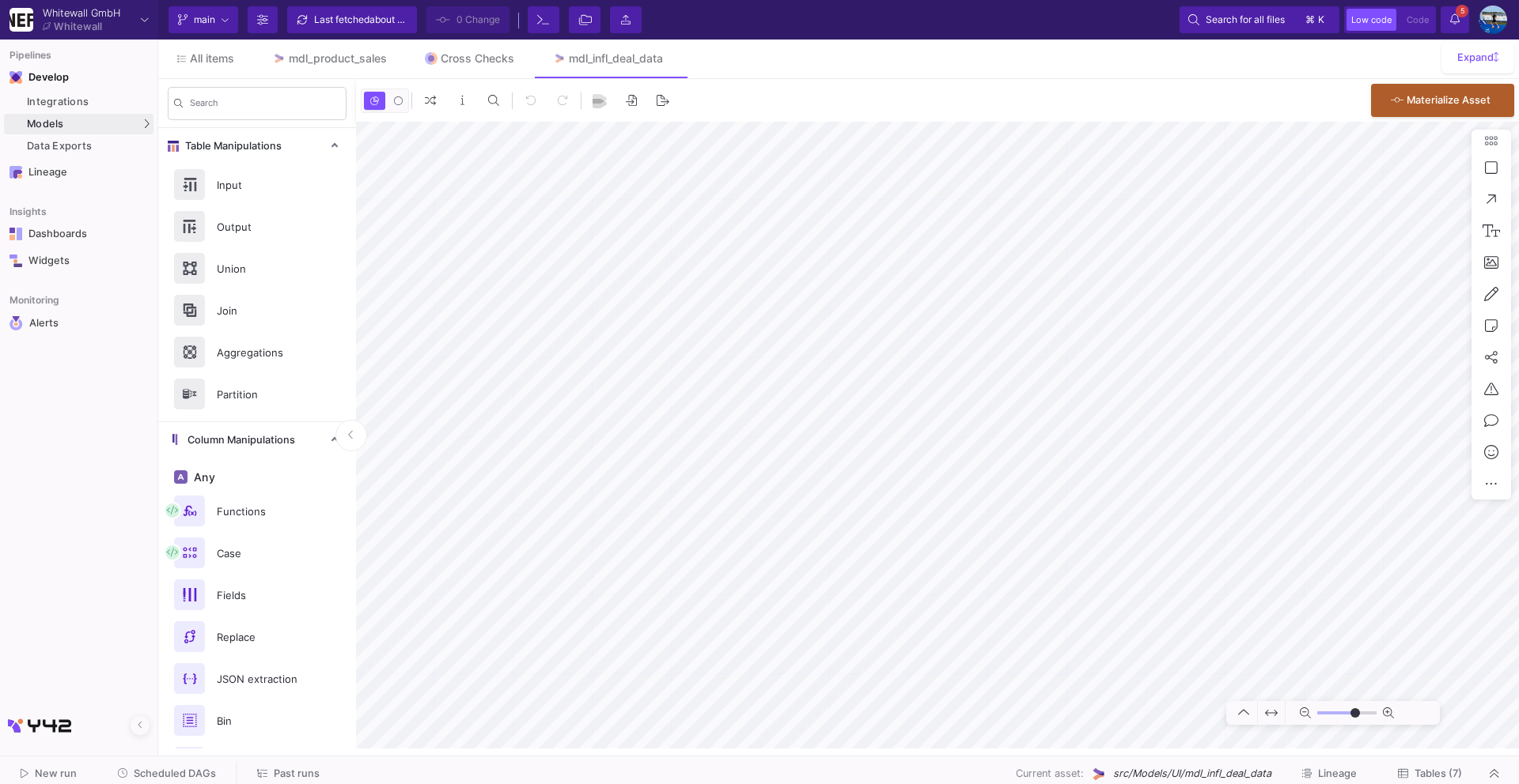
type input "-36"
